Goal: Find specific page/section: Find specific page/section

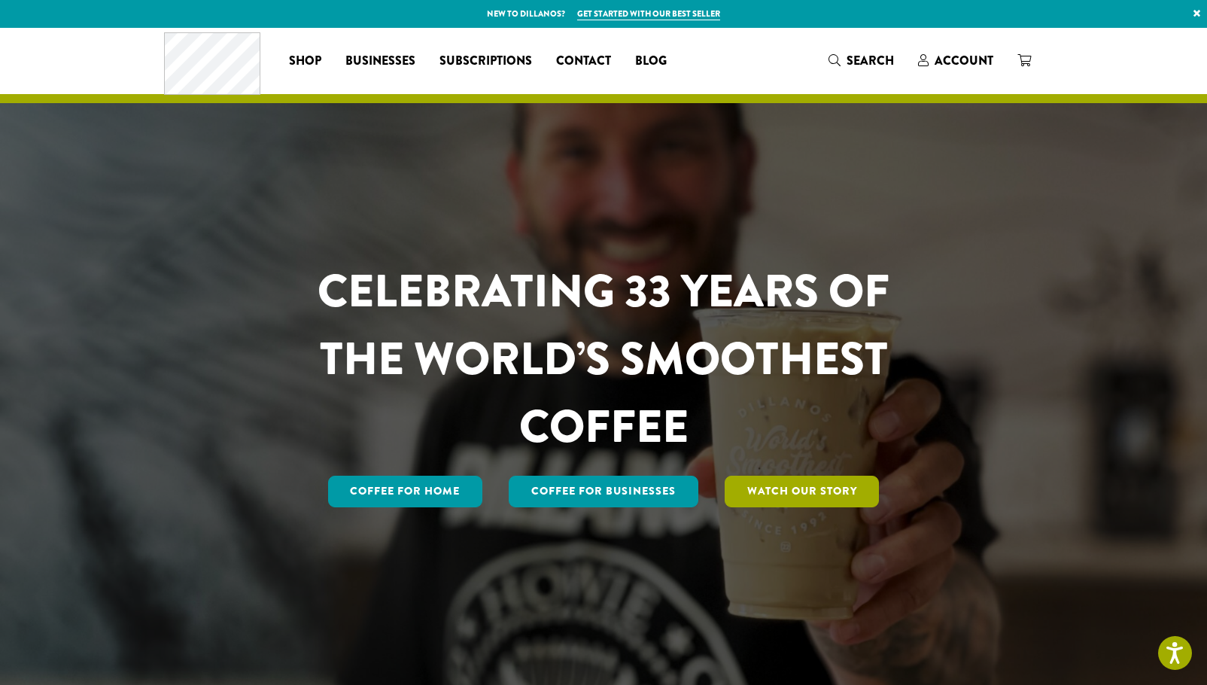
click at [798, 491] on link "Watch Our Story" at bounding box center [802, 492] width 155 height 32
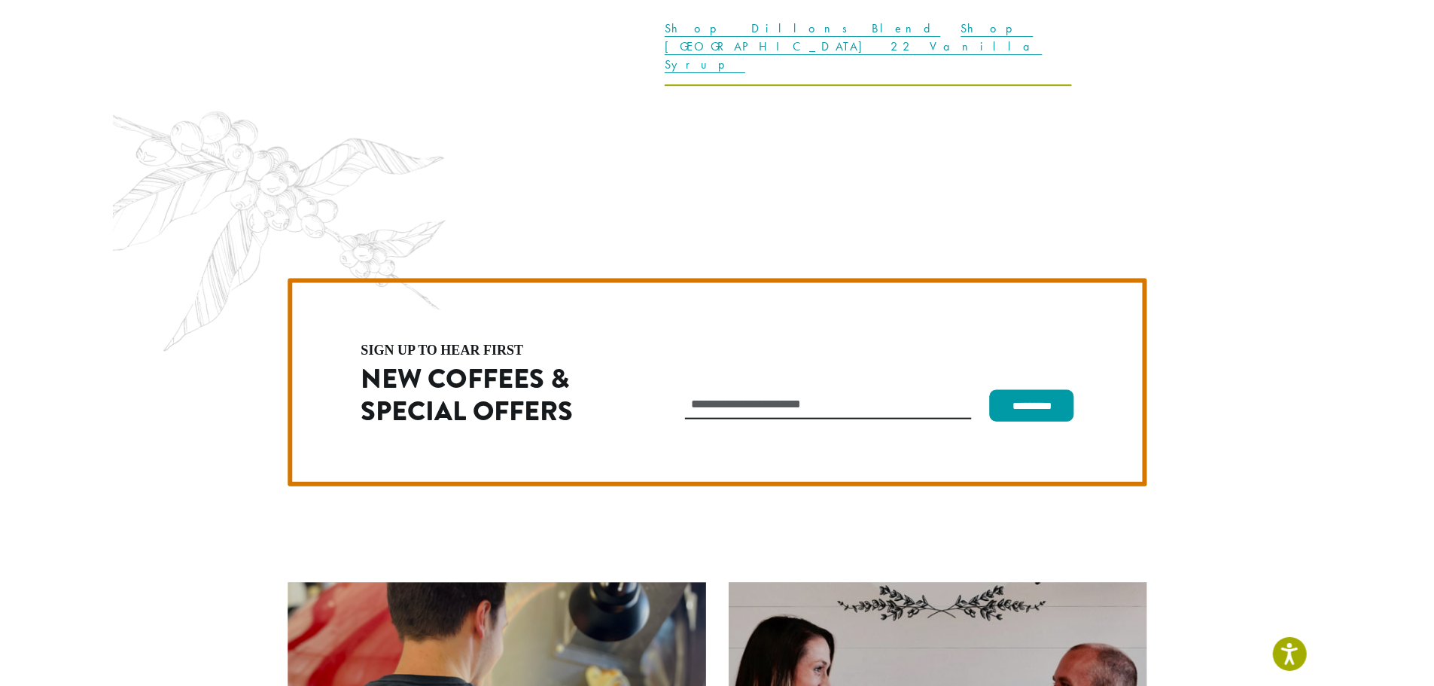
scroll to position [4253, 0]
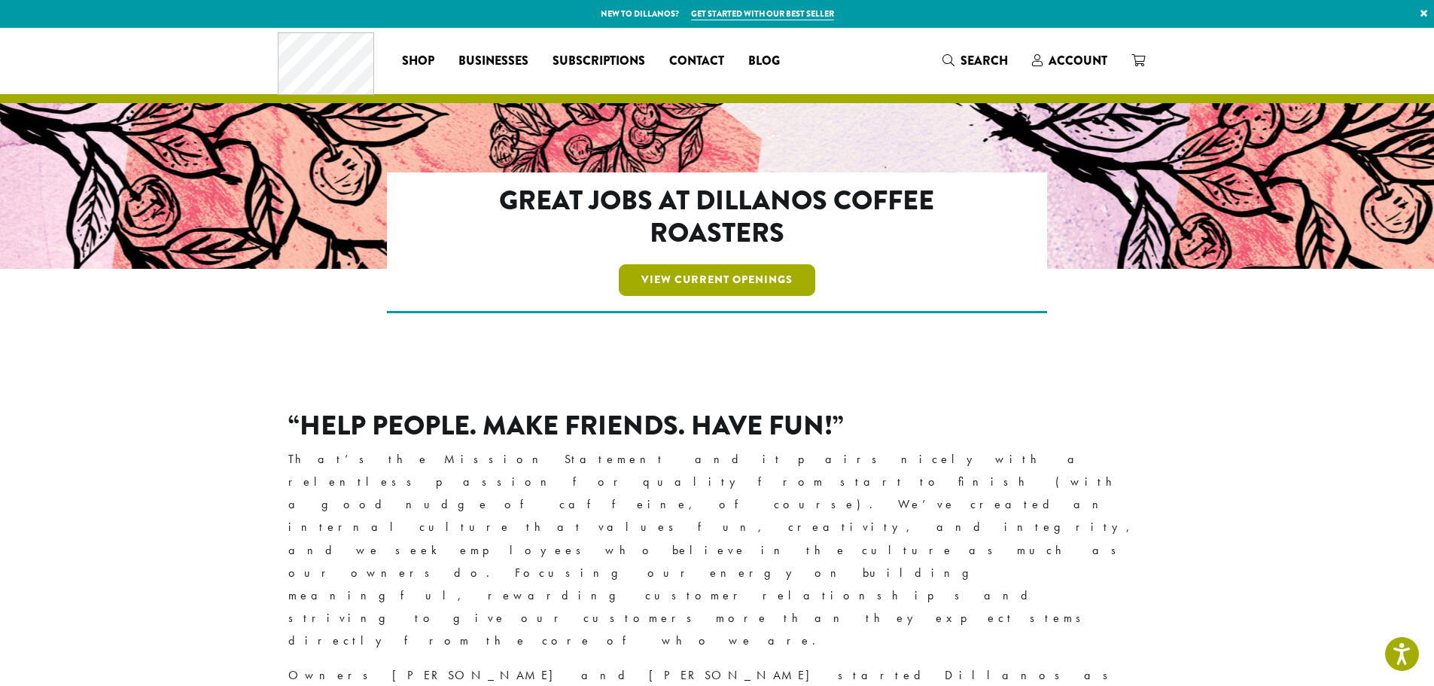
click at [689, 288] on link "View Current Openings" at bounding box center [717, 280] width 196 height 32
